Goal: Transaction & Acquisition: Purchase product/service

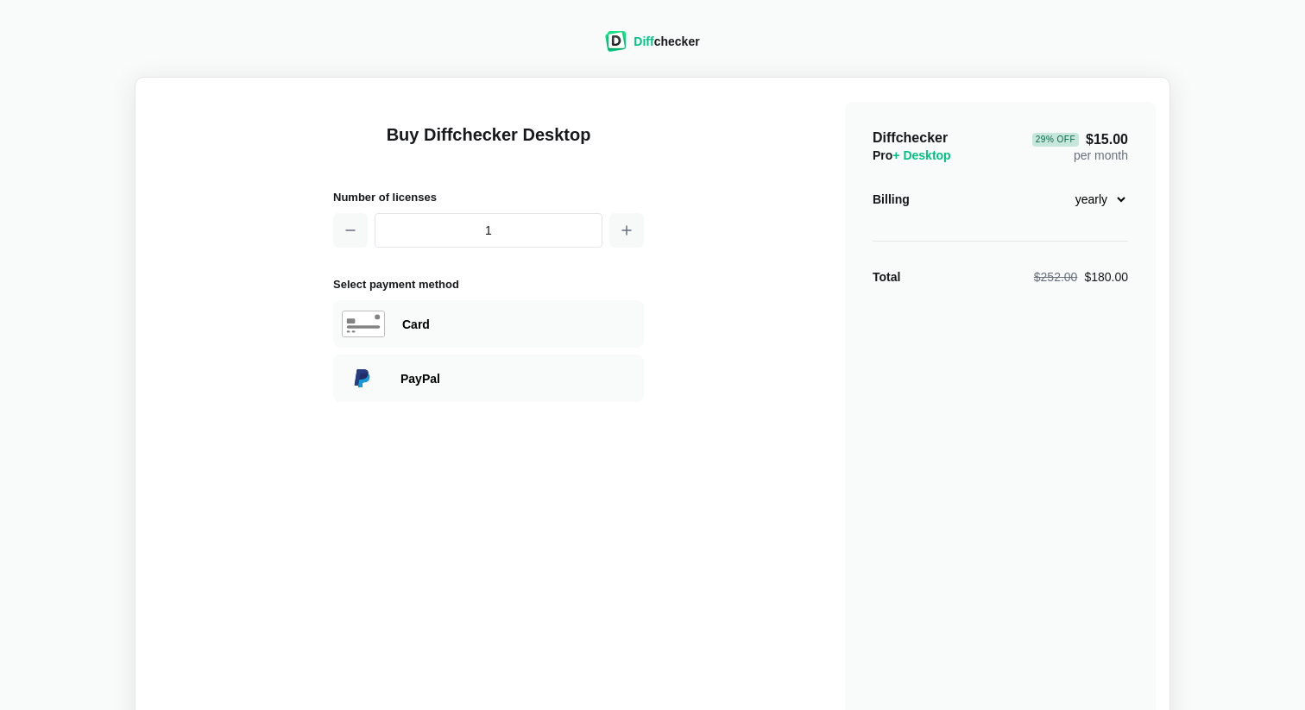
click at [1100, 196] on select "monthly yearly" at bounding box center [1091, 199] width 74 height 29
click at [1054, 185] on select "monthly yearly" at bounding box center [1091, 199] width 74 height 29
click at [1114, 203] on select "monthly yearly" at bounding box center [1091, 199] width 74 height 29
click at [1107, 136] on span "$21.00" at bounding box center [1107, 138] width 42 height 14
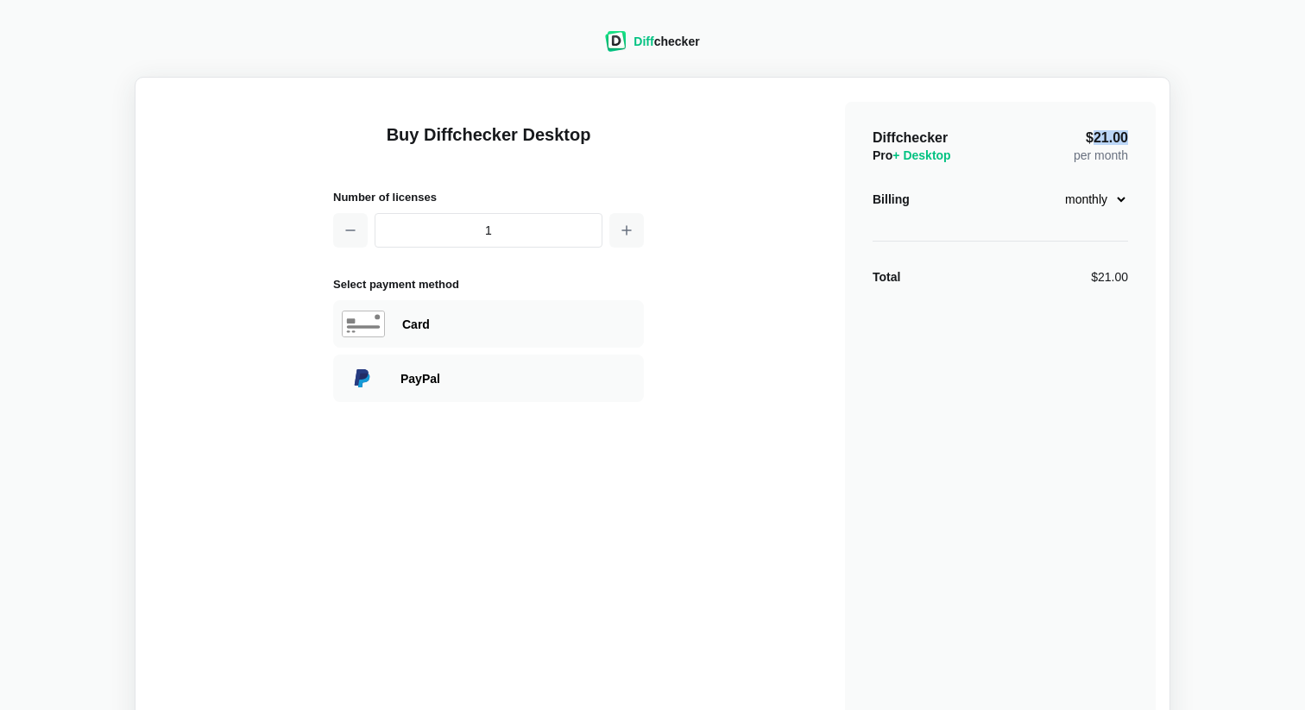
click at [1107, 136] on span "$21.00" at bounding box center [1107, 138] width 42 height 14
copy span "$21.00"
click at [880, 95] on div "Buy Diffchecker Desktop Number of licenses 1 Select payment method Visa MasterC…" at bounding box center [652, 408] width 1007 height 632
click at [1089, 200] on select "monthly yearly" at bounding box center [1091, 199] width 74 height 29
select select "desktop-yearly-180"
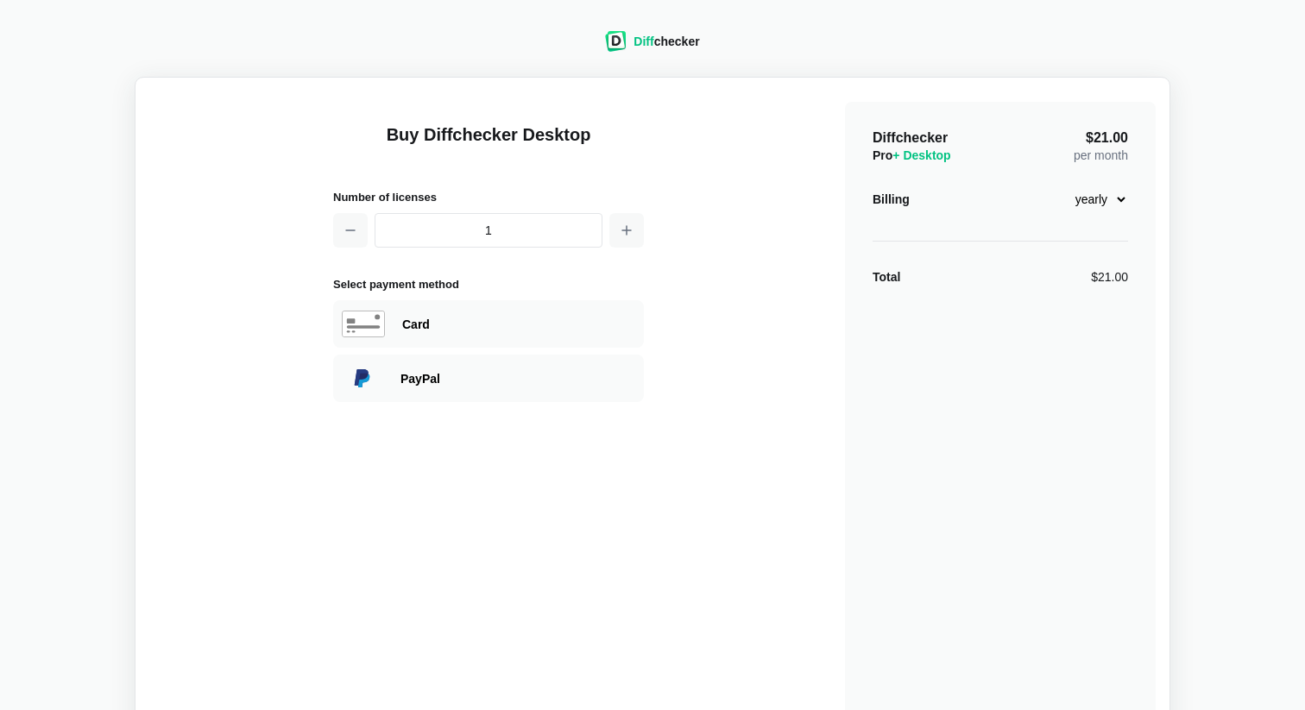
click at [1054, 185] on select "monthly yearly" at bounding box center [1091, 199] width 74 height 29
click at [1100, 139] on span "29 % Off $15.00" at bounding box center [1080, 140] width 96 height 14
copy span "$15.00"
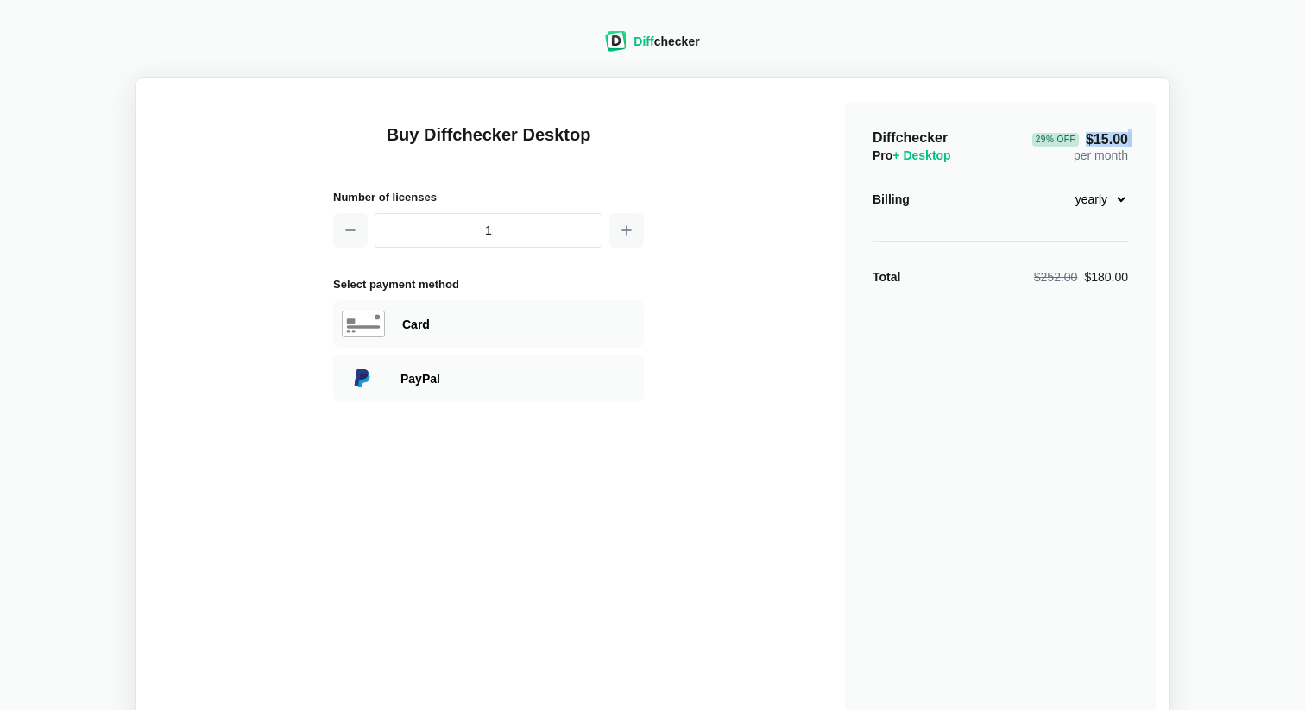
click at [849, 222] on div "Diffchecker Pro + Desktop 29 % Off $15.00 per month Billing monthly yearly Tota…" at bounding box center [1000, 413] width 311 height 622
click at [817, 213] on div "Buy Diffchecker Desktop Number of licenses 1 Select payment method Visa MasterC…" at bounding box center [652, 408] width 1007 height 632
